Goal: Check status: Check status

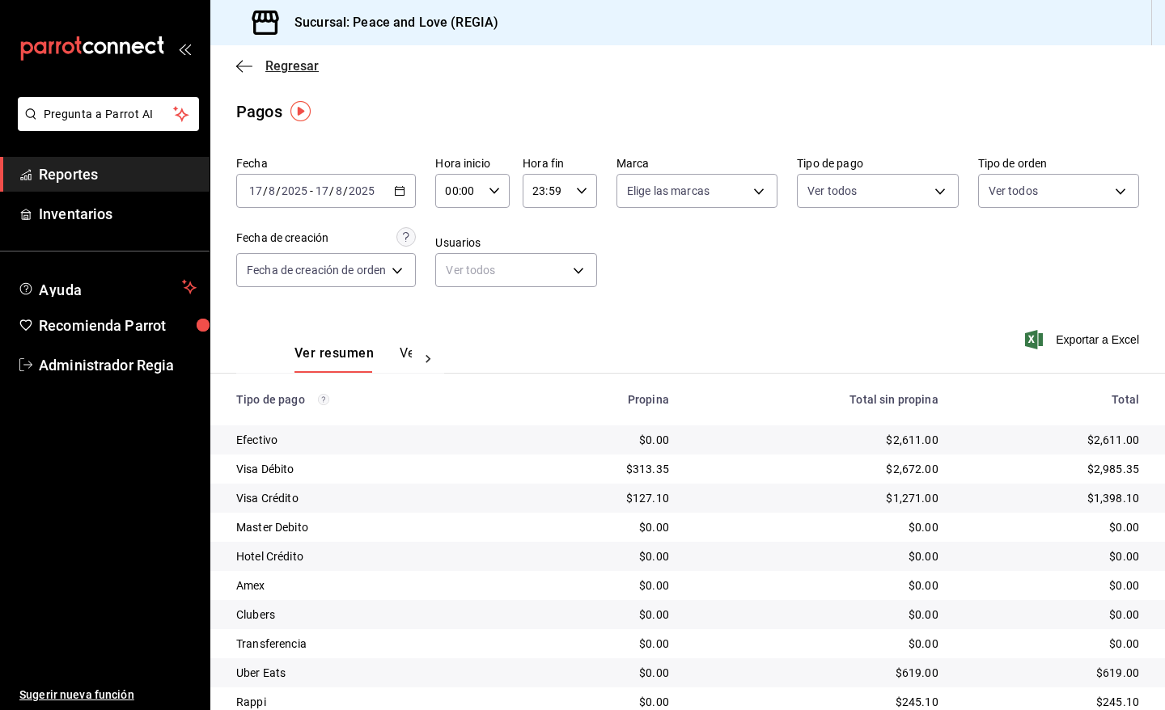
click at [278, 70] on span "Regresar" at bounding box center [291, 65] width 53 height 15
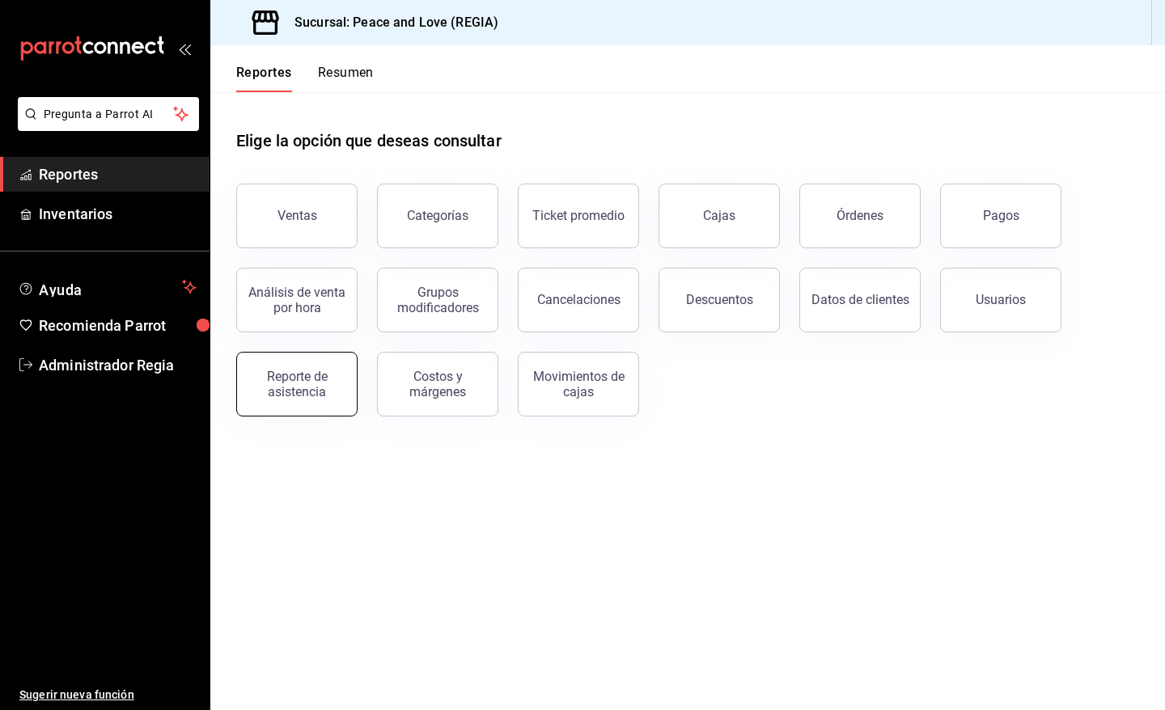
click at [312, 363] on button "Reporte de asistencia" at bounding box center [296, 384] width 121 height 65
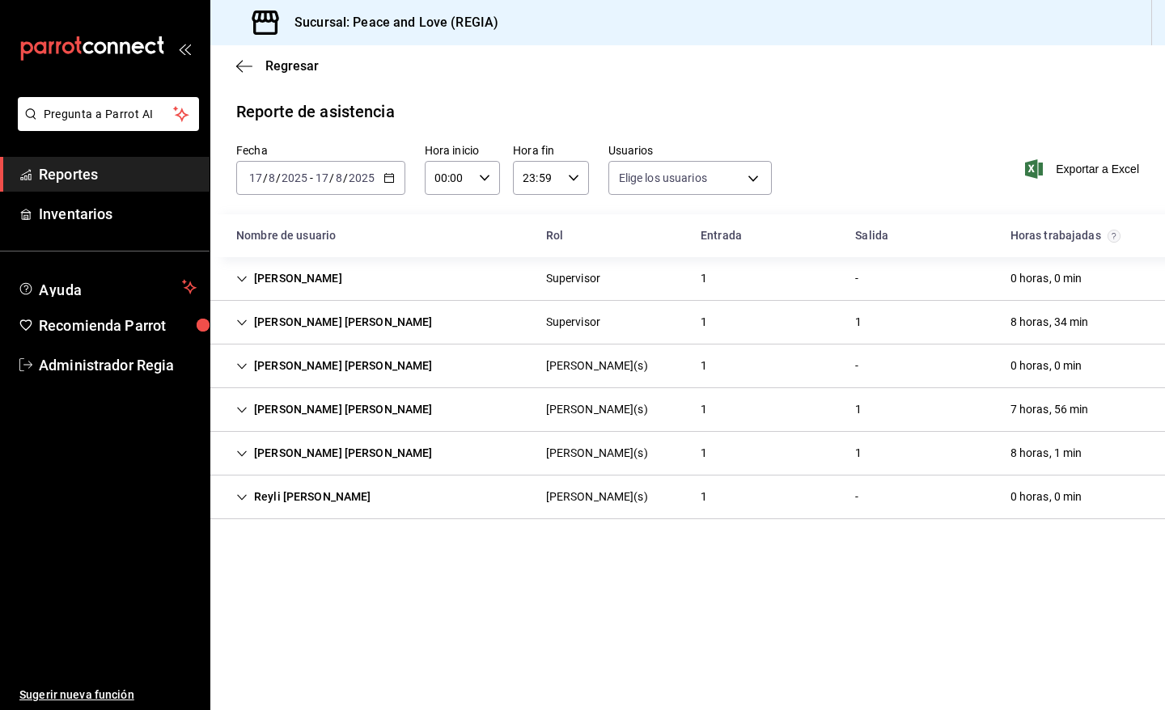
type input "df716115-a66c-409e-928d-ee082c8a1897,7ad74d14-eb0f-4077-9c12-ec4012b952b2,6a0dd…"
click at [291, 503] on div "Reyli [PERSON_NAME]" at bounding box center [303, 497] width 161 height 30
click at [374, 183] on input "2025" at bounding box center [362, 178] width 28 height 13
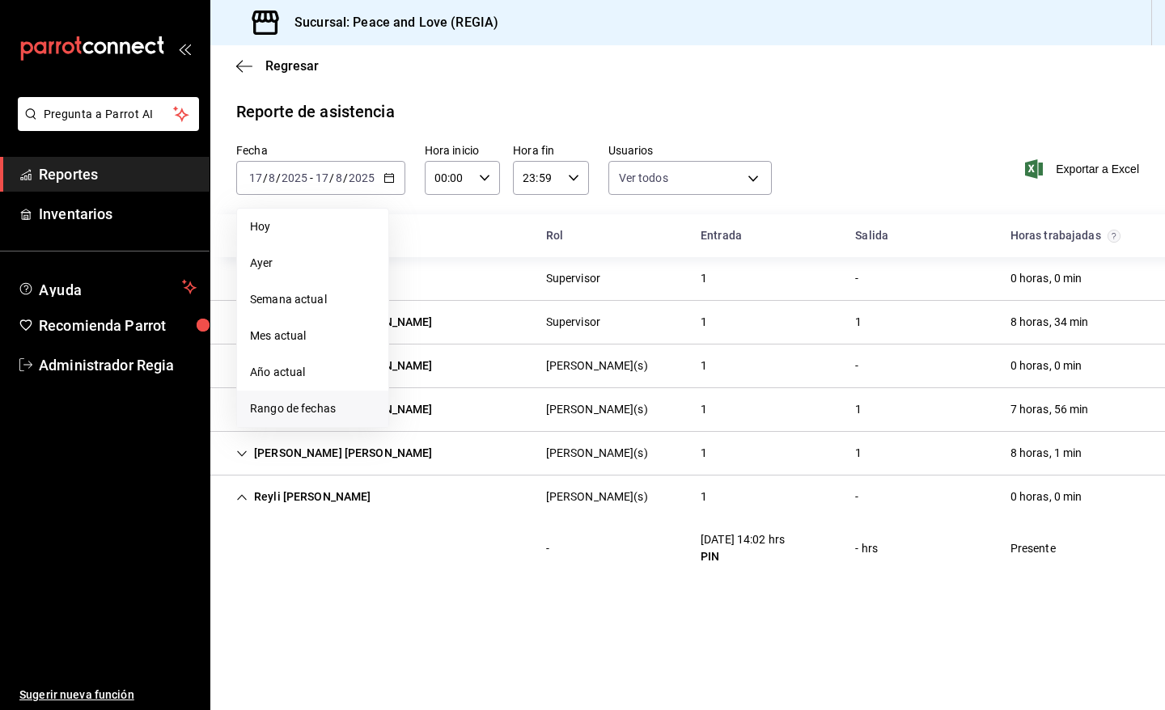
click at [278, 403] on span "Rango de fechas" at bounding box center [312, 409] width 125 height 17
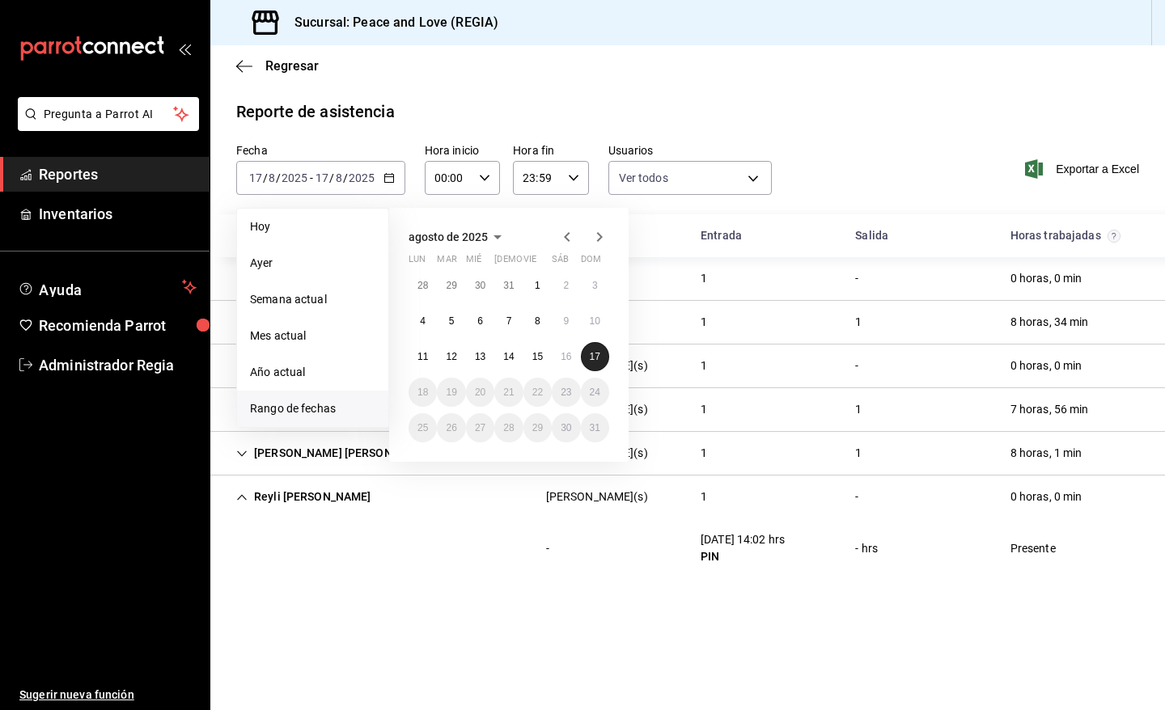
click at [592, 357] on abbr "17" at bounding box center [595, 356] width 11 height 11
click at [421, 361] on abbr "11" at bounding box center [423, 356] width 11 height 11
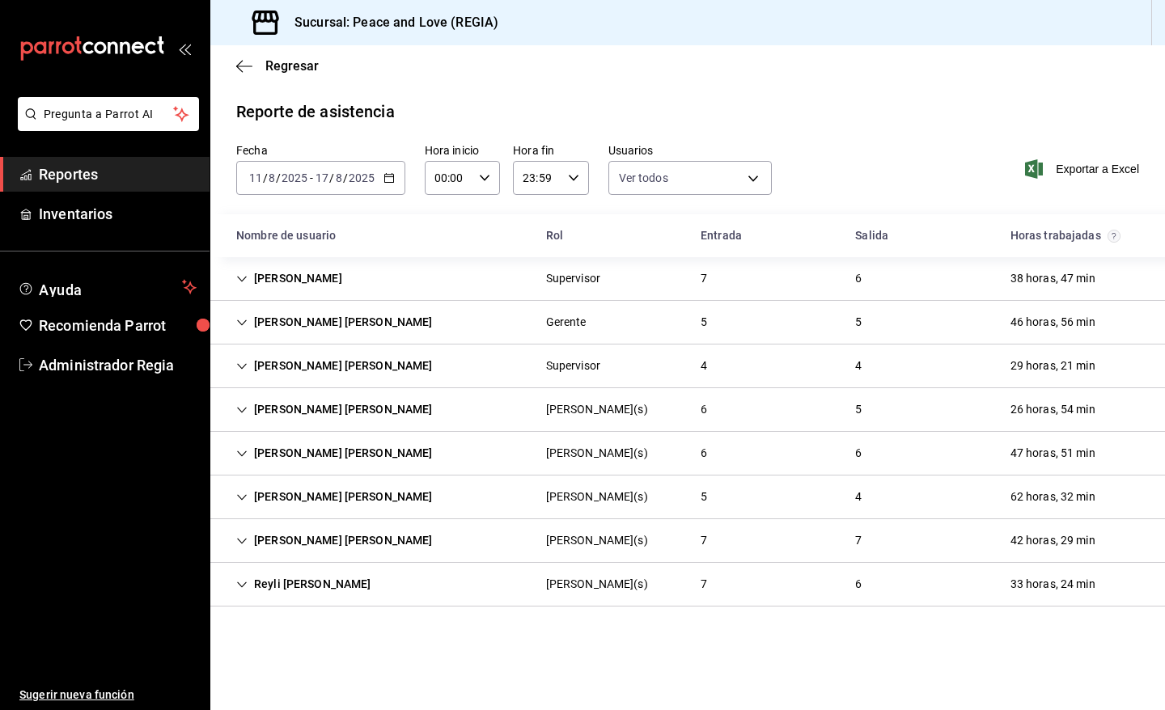
click at [373, 596] on div "Reyli [PERSON_NAME]" at bounding box center [303, 585] width 161 height 30
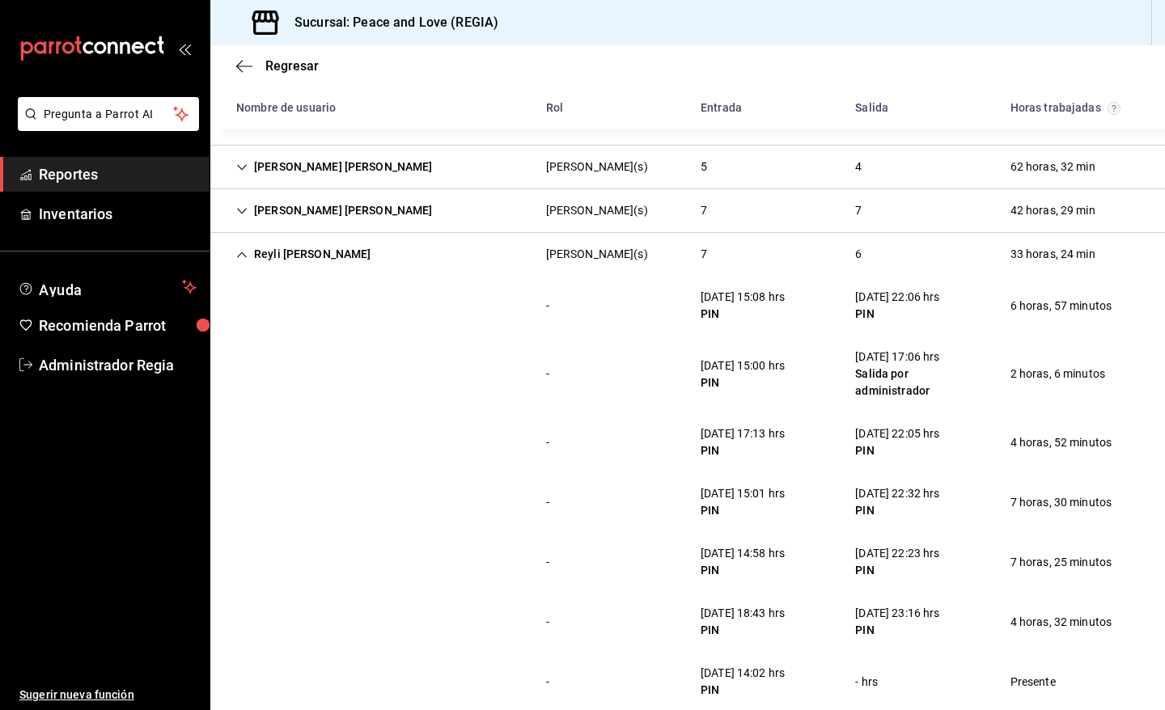
scroll to position [357, 0]
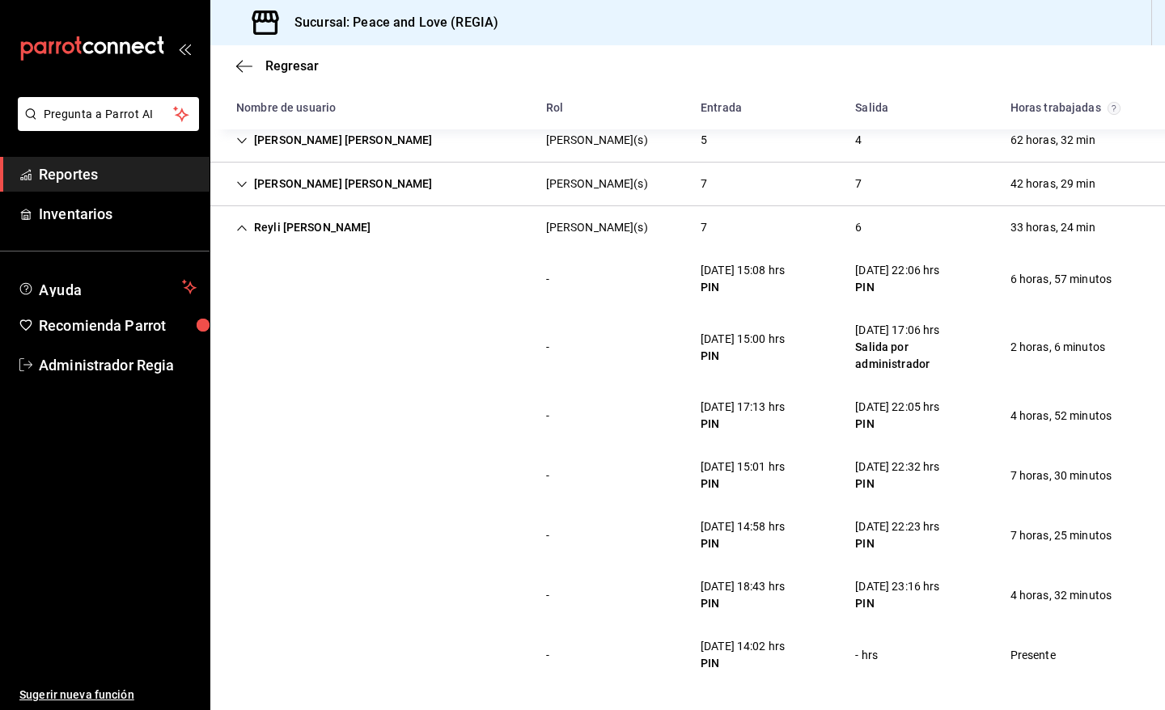
click at [293, 228] on div "Reyli [PERSON_NAME]" at bounding box center [303, 228] width 161 height 30
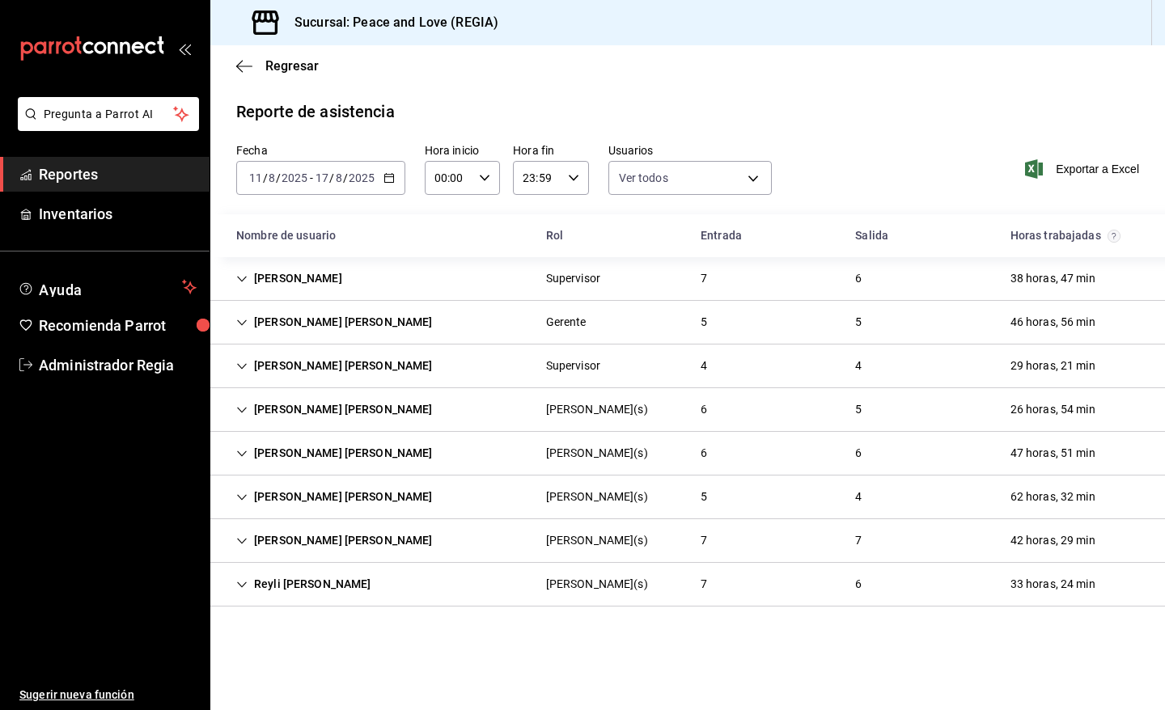
scroll to position [0, 0]
click at [348, 375] on div "[PERSON_NAME] [PERSON_NAME]" at bounding box center [334, 366] width 223 height 30
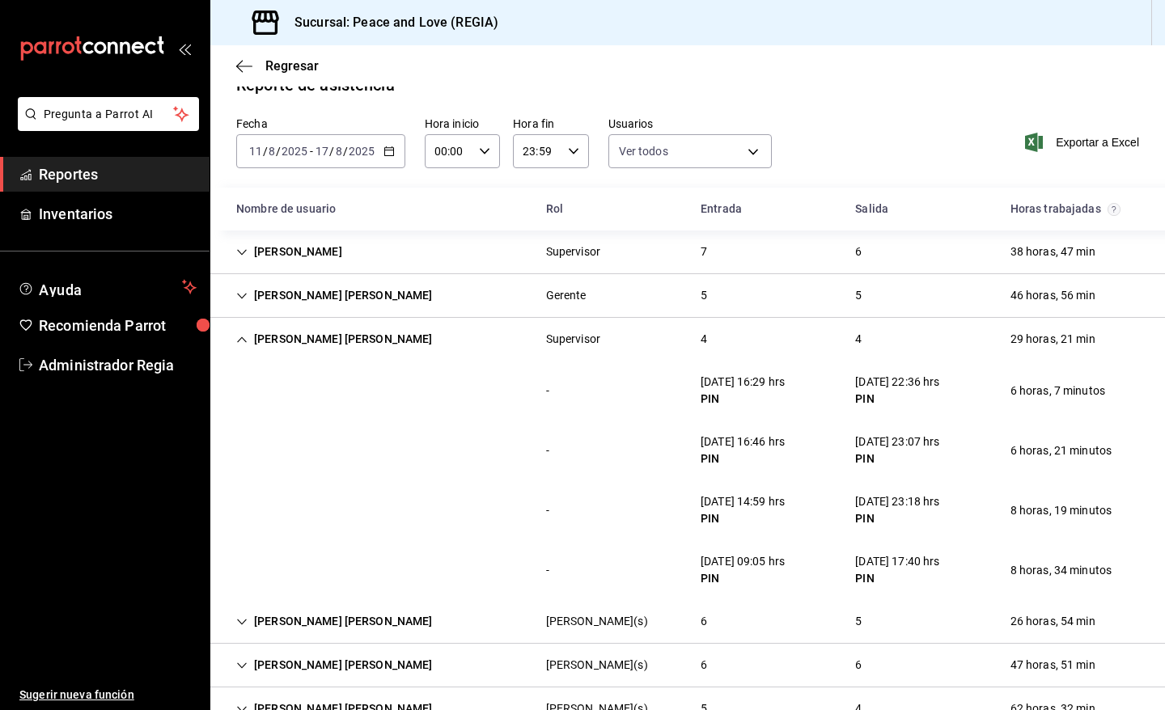
scroll to position [24, 0]
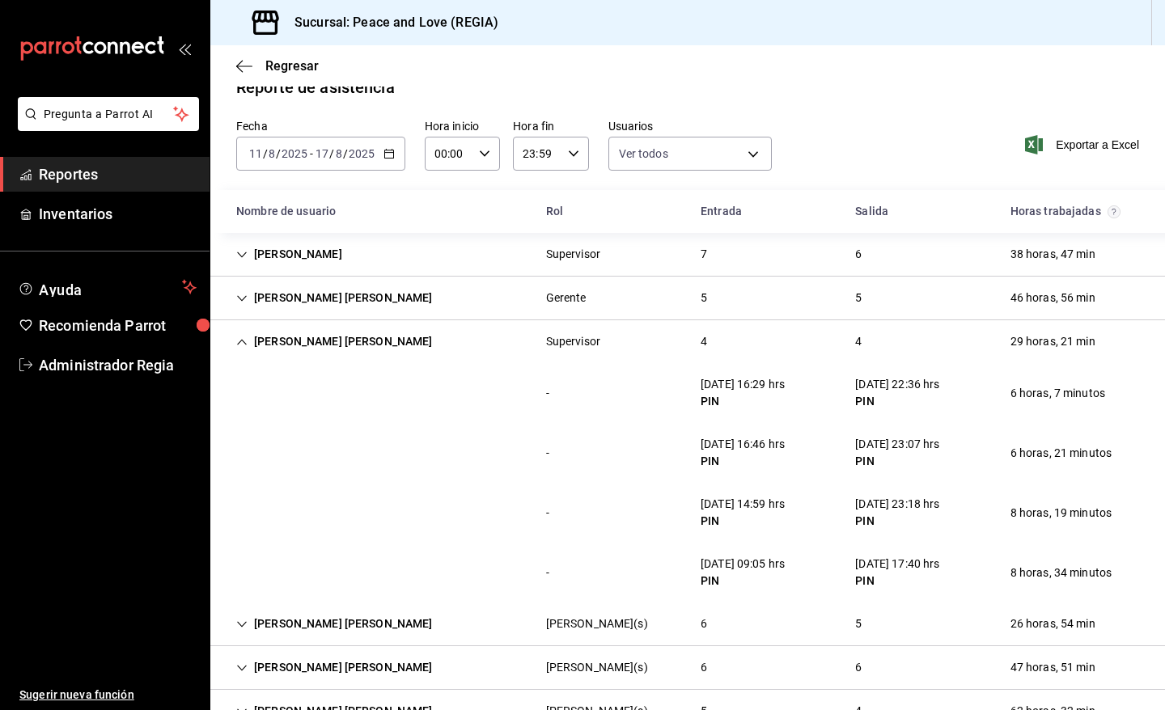
click at [399, 348] on div "[PERSON_NAME] [PERSON_NAME]" at bounding box center [334, 342] width 223 height 30
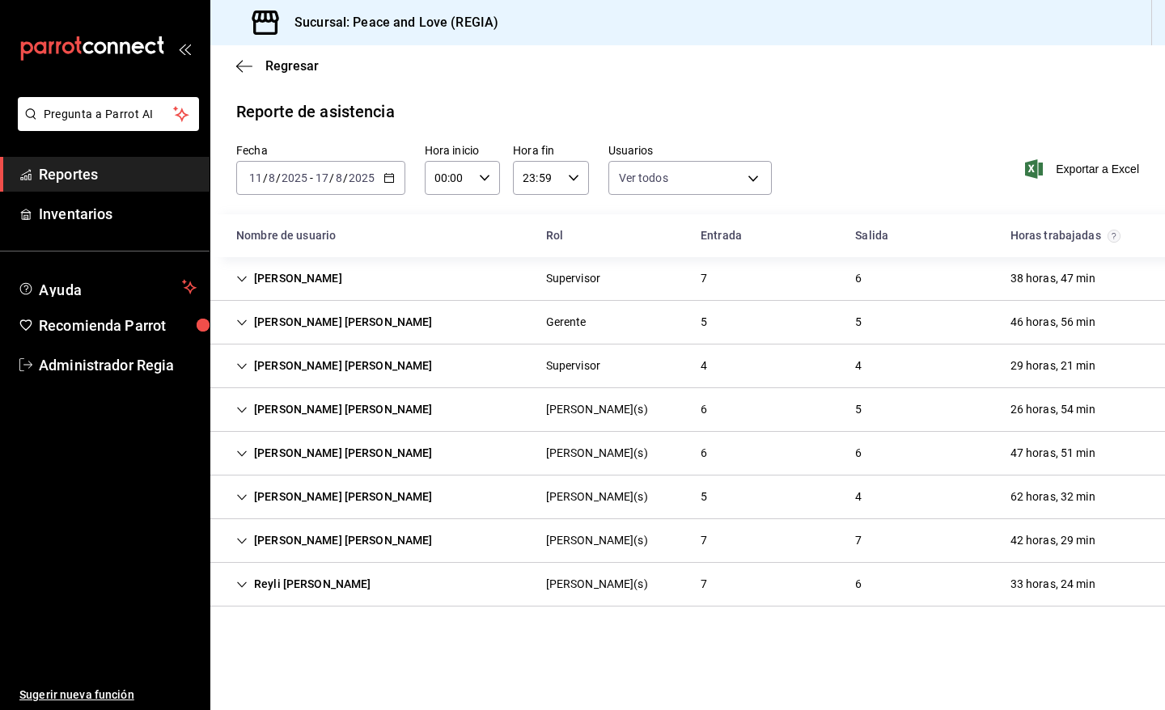
scroll to position [0, 0]
click at [834, 284] on div "[PERSON_NAME] Supervisor 7 6 38 horas, 47 min" at bounding box center [687, 279] width 955 height 44
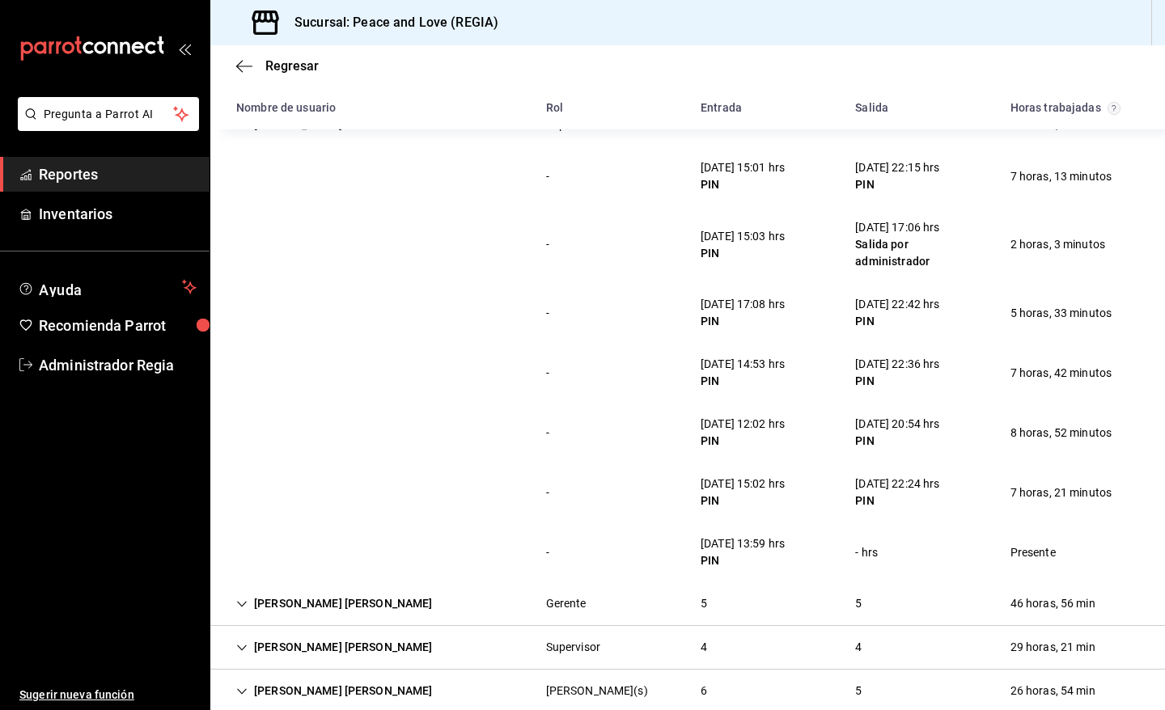
scroll to position [201, 0]
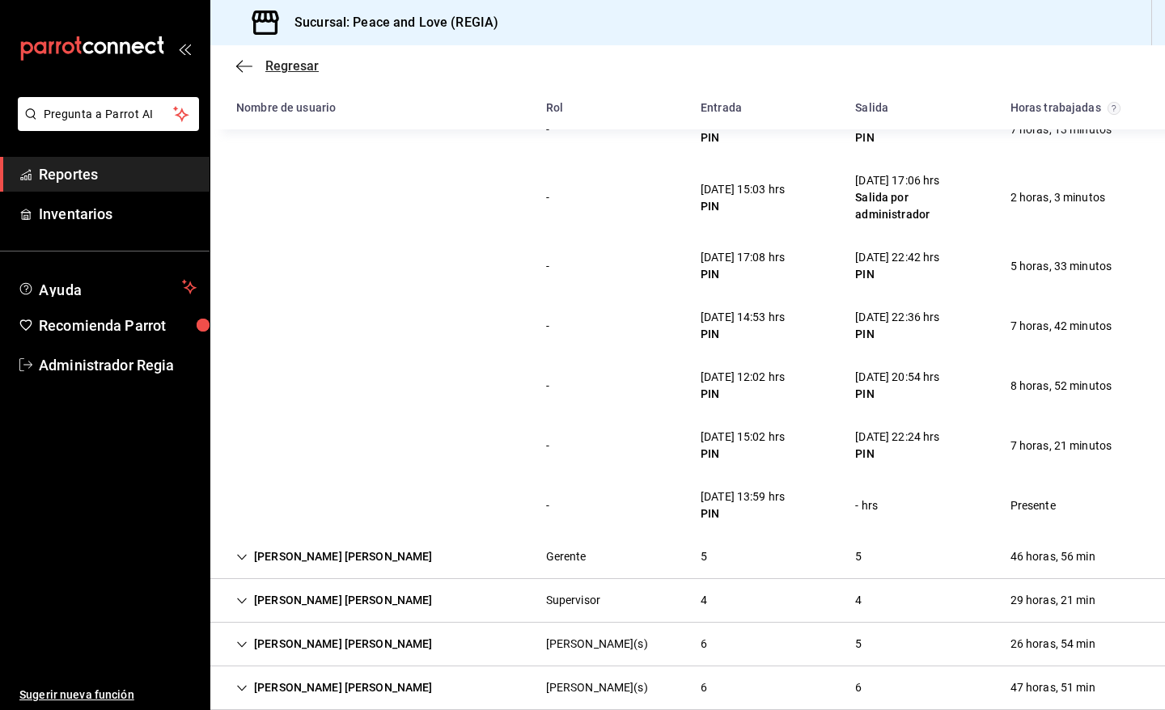
click at [290, 66] on span "Regresar" at bounding box center [291, 65] width 53 height 15
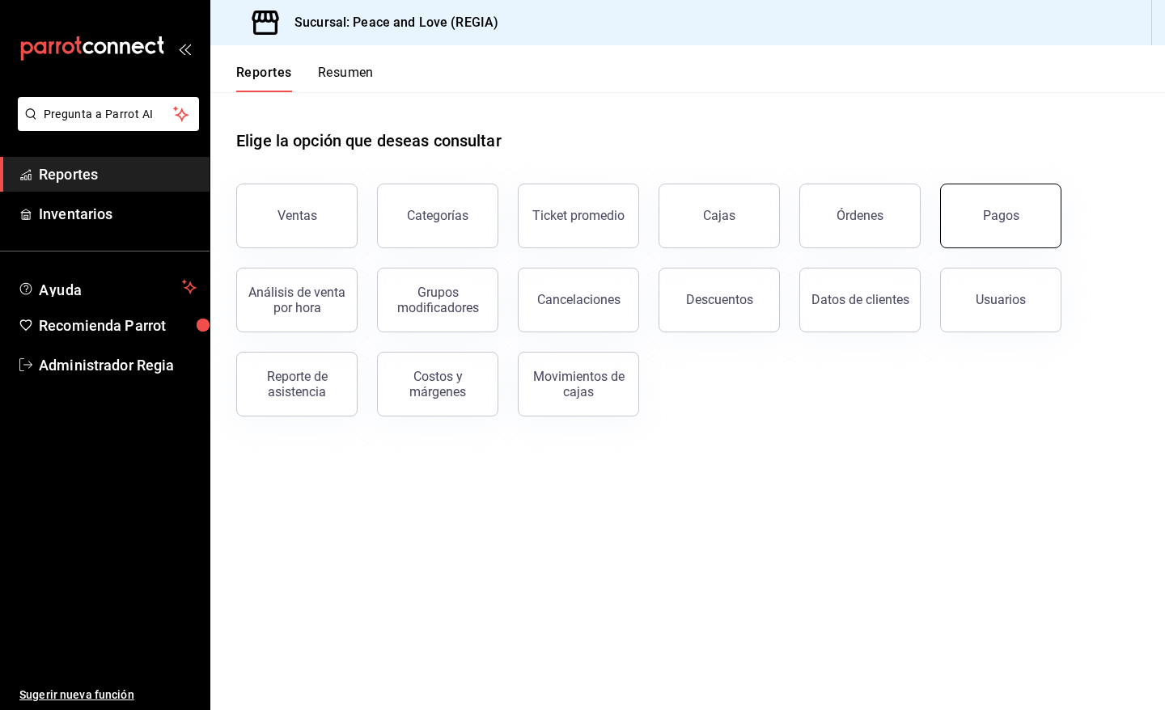
click at [1000, 220] on div "Pagos" at bounding box center [1001, 215] width 36 height 15
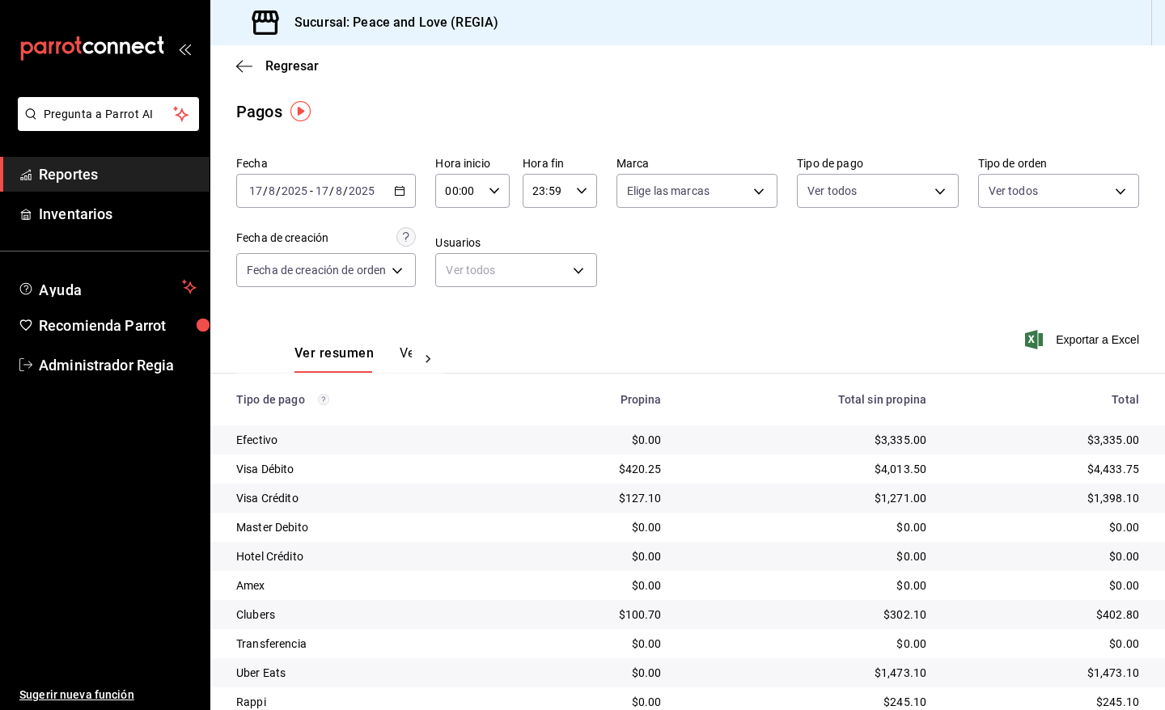
click at [401, 194] on icon "button" at bounding box center [399, 190] width 11 height 11
click at [259, 191] on input "17" at bounding box center [255, 190] width 15 height 13
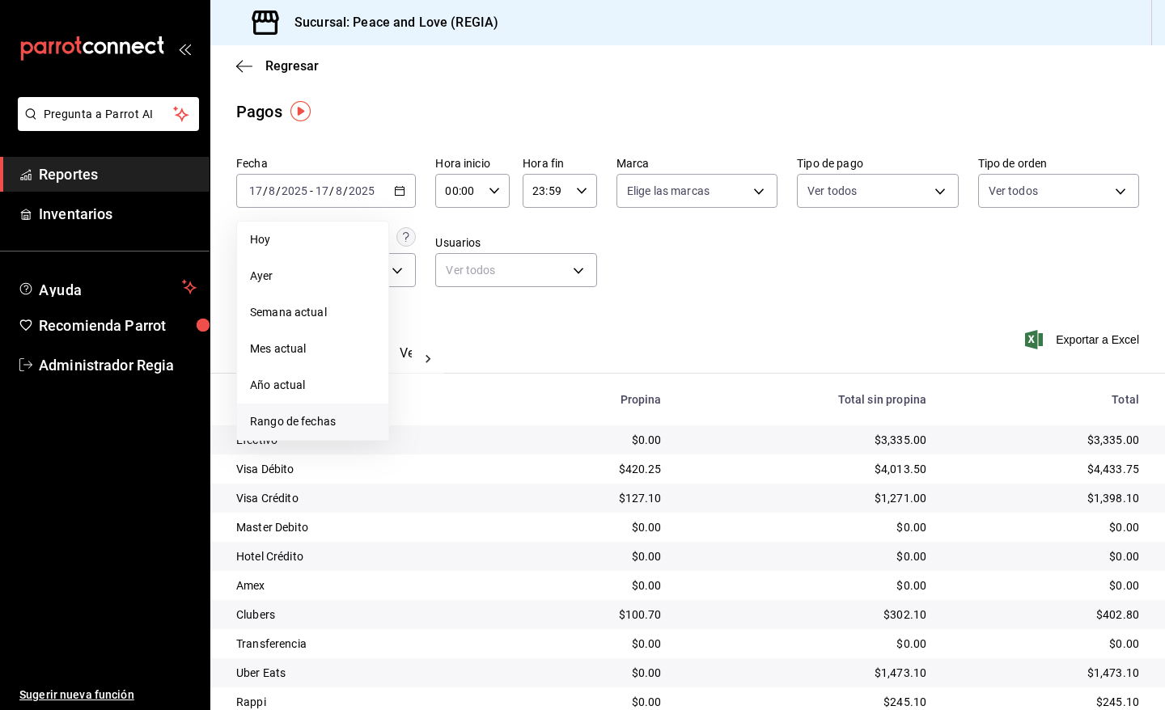
click at [296, 415] on span "Rango de fechas" at bounding box center [312, 422] width 125 height 17
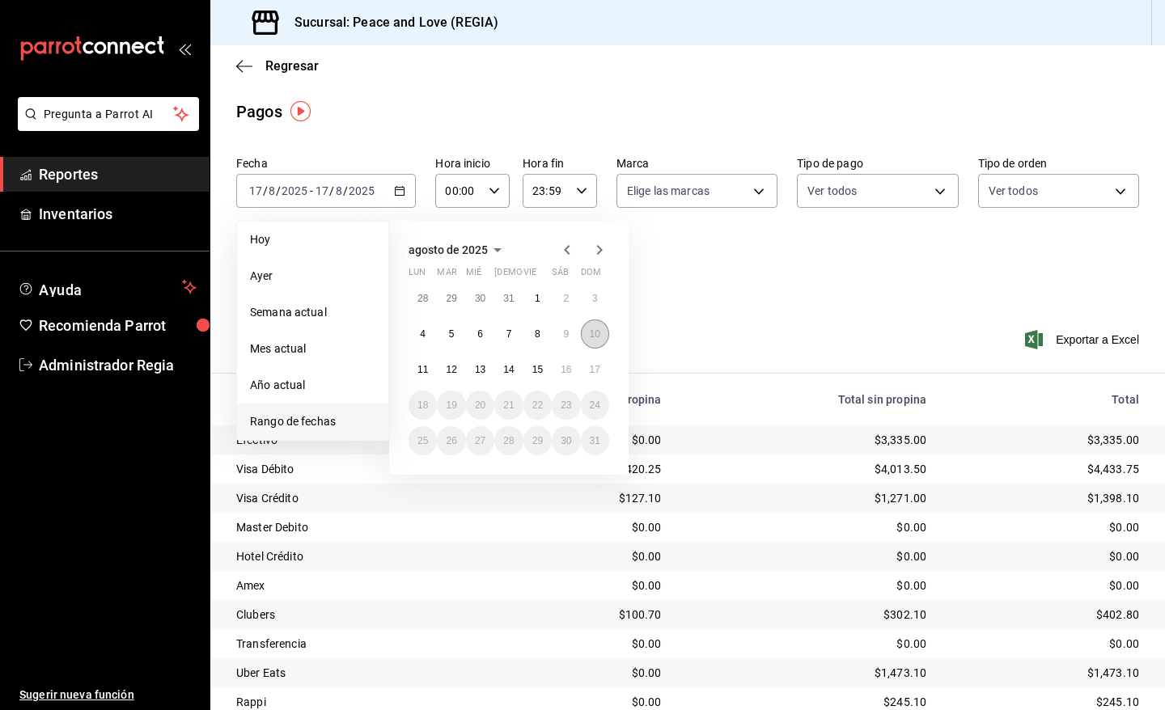
click at [601, 337] on button "10" at bounding box center [595, 334] width 28 height 29
click at [565, 370] on abbr "16" at bounding box center [566, 369] width 11 height 11
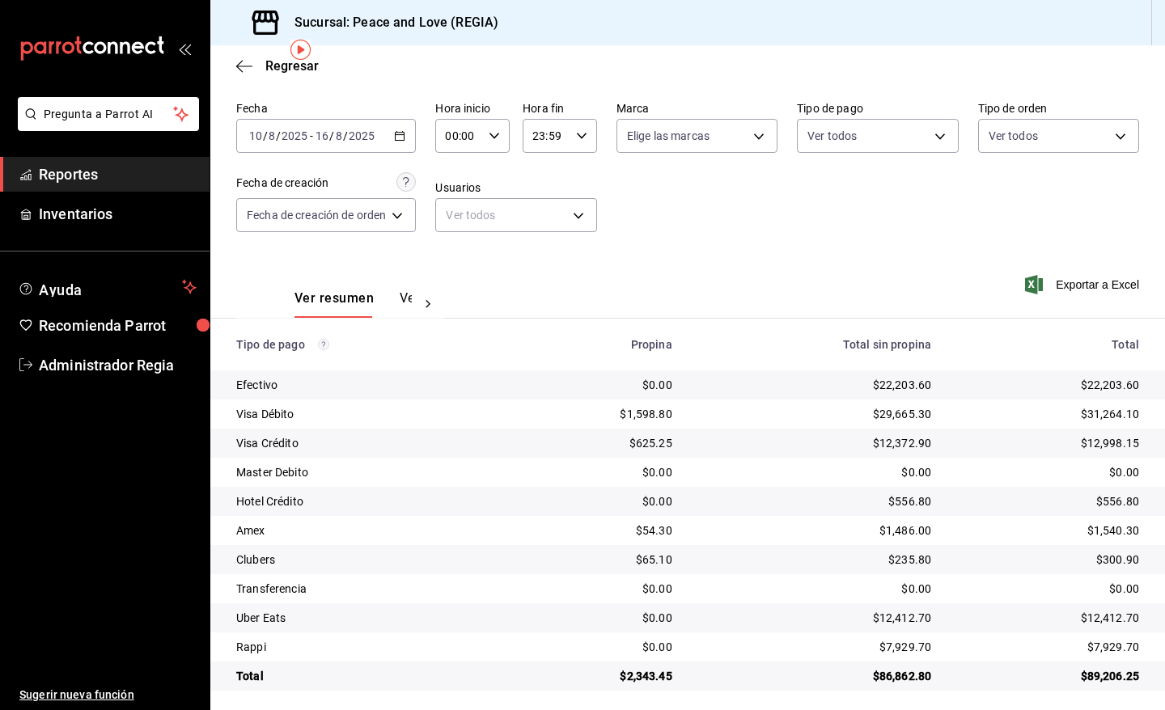
scroll to position [61, 0]
